Goal: Task Accomplishment & Management: Manage account settings

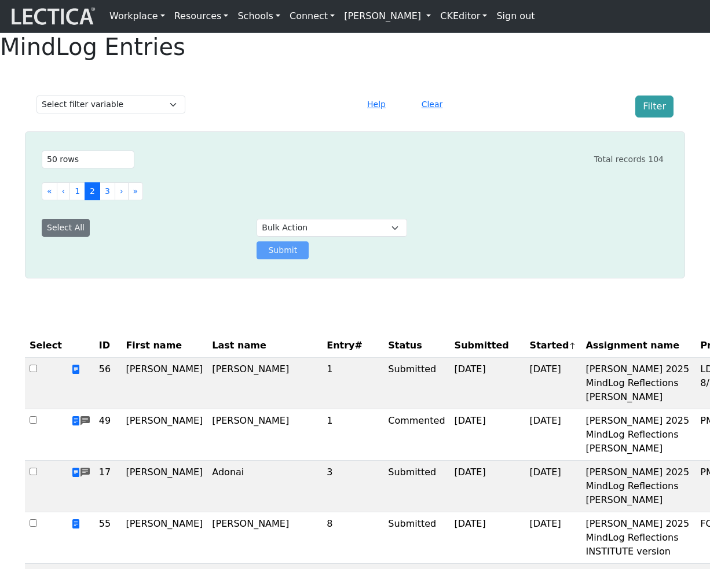
select select "50"
click at [403, 19] on link "[PERSON_NAME]" at bounding box center [387, 16] width 96 height 23
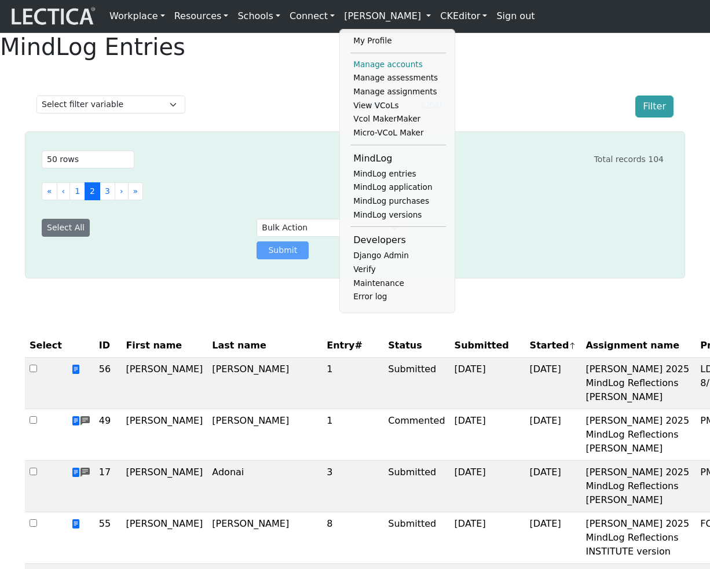
click at [378, 65] on link "Manage accounts" at bounding box center [397, 65] width 95 height 14
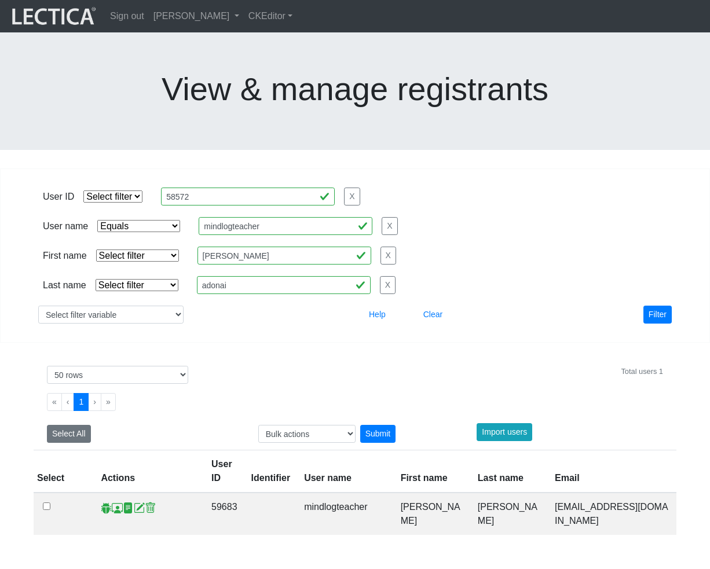
select select "iexact"
select select "50"
click at [115, 502] on span at bounding box center [117, 508] width 11 height 12
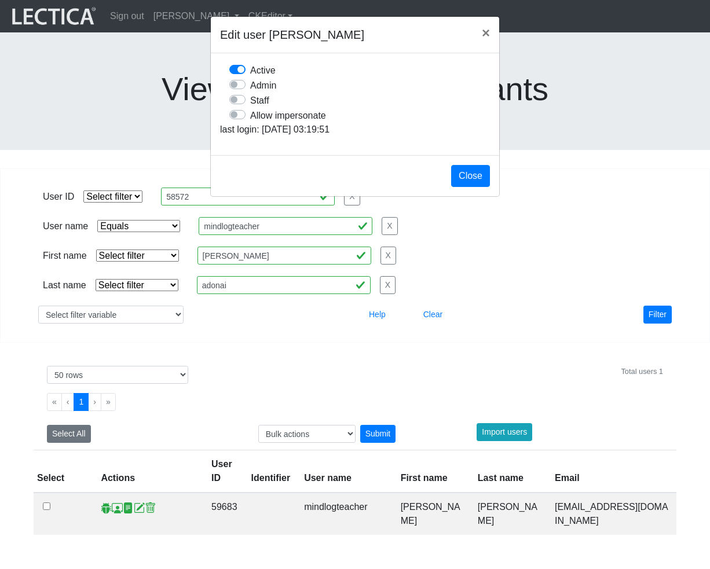
click at [250, 123] on label "Allow impersonate" at bounding box center [288, 115] width 76 height 15
click at [233, 119] on input "Allow impersonate" at bounding box center [233, 114] width 9 height 12
checkbox input "true"
click at [462, 187] on button "Close" at bounding box center [470, 176] width 39 height 22
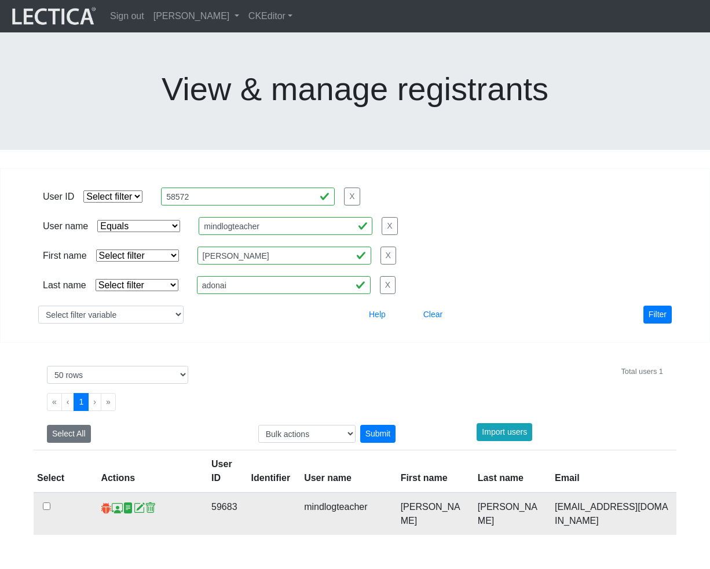
click at [106, 502] on span at bounding box center [106, 508] width 11 height 12
